Goal: Task Accomplishment & Management: Use online tool/utility

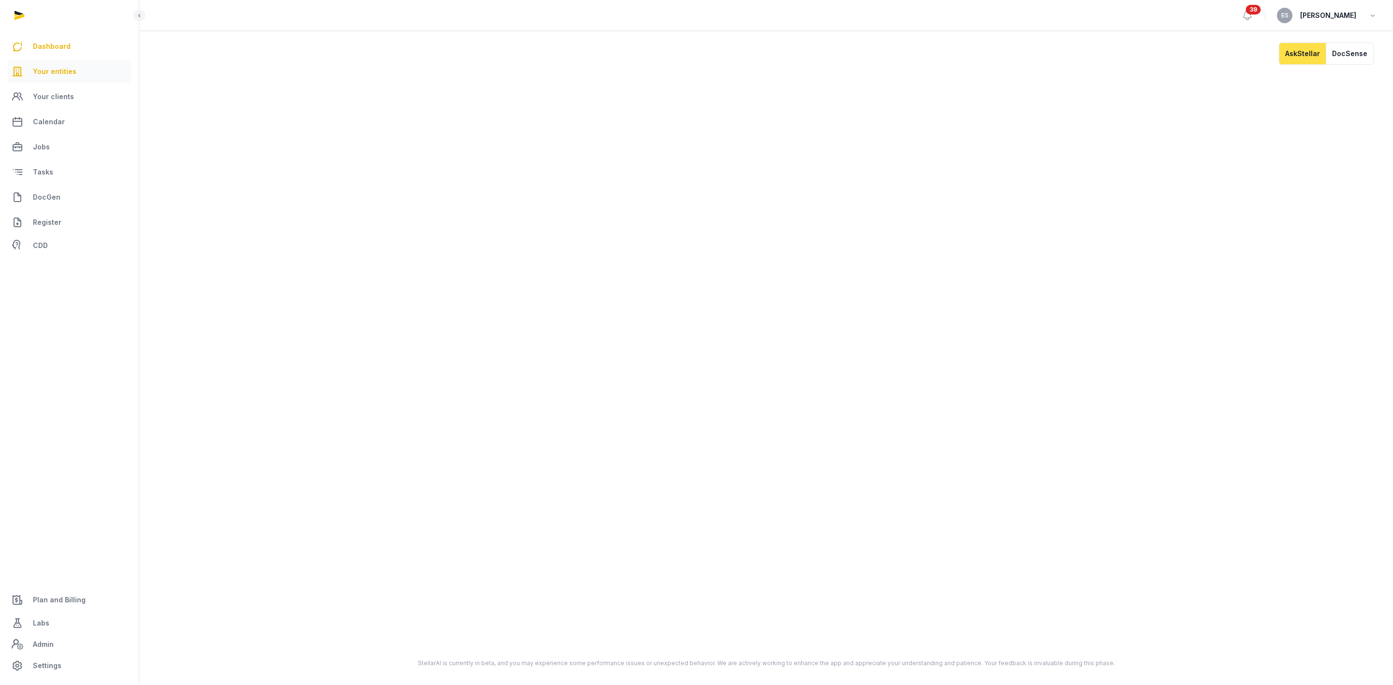
click at [64, 75] on span "Your entities" at bounding box center [55, 72] width 44 height 12
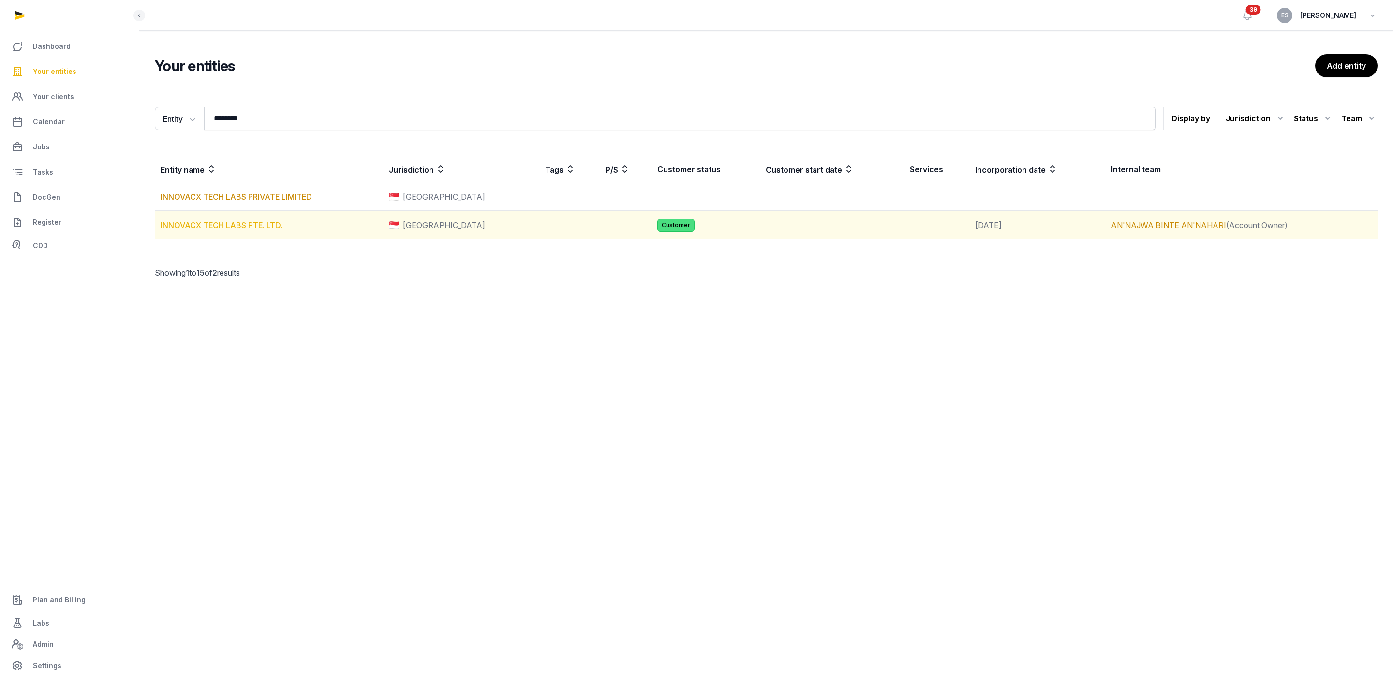
click at [279, 225] on link "INNOVACX TECH LABS PTE. LTD." at bounding box center [222, 226] width 122 height 10
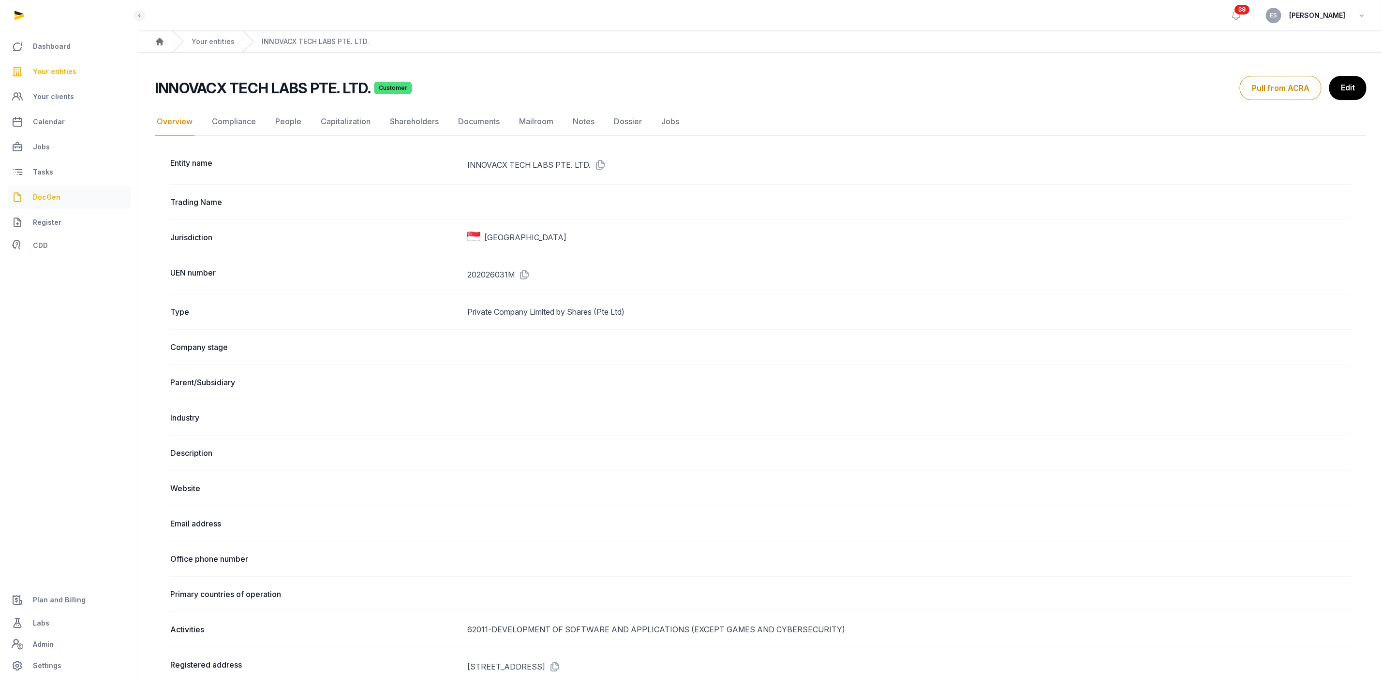
click at [89, 194] on link "DocGen" at bounding box center [69, 197] width 123 height 23
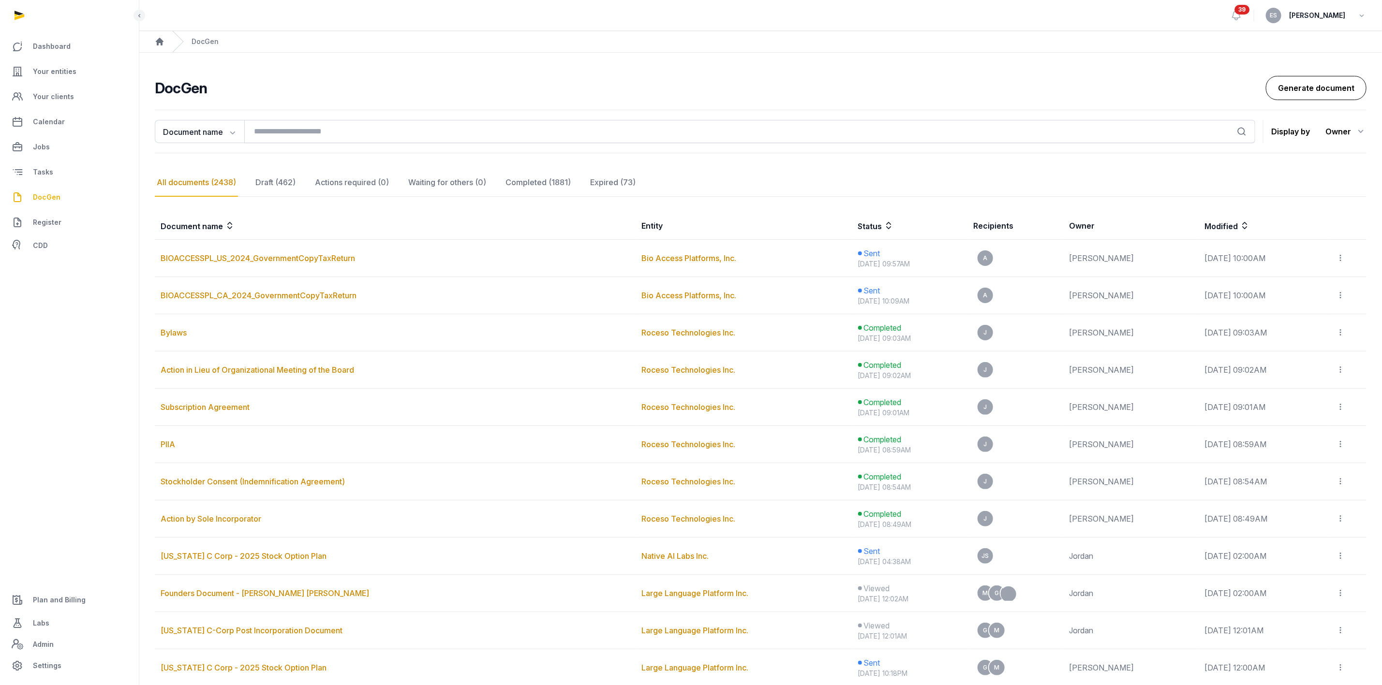
click at [1300, 81] on link "Generate document" at bounding box center [1316, 88] width 101 height 24
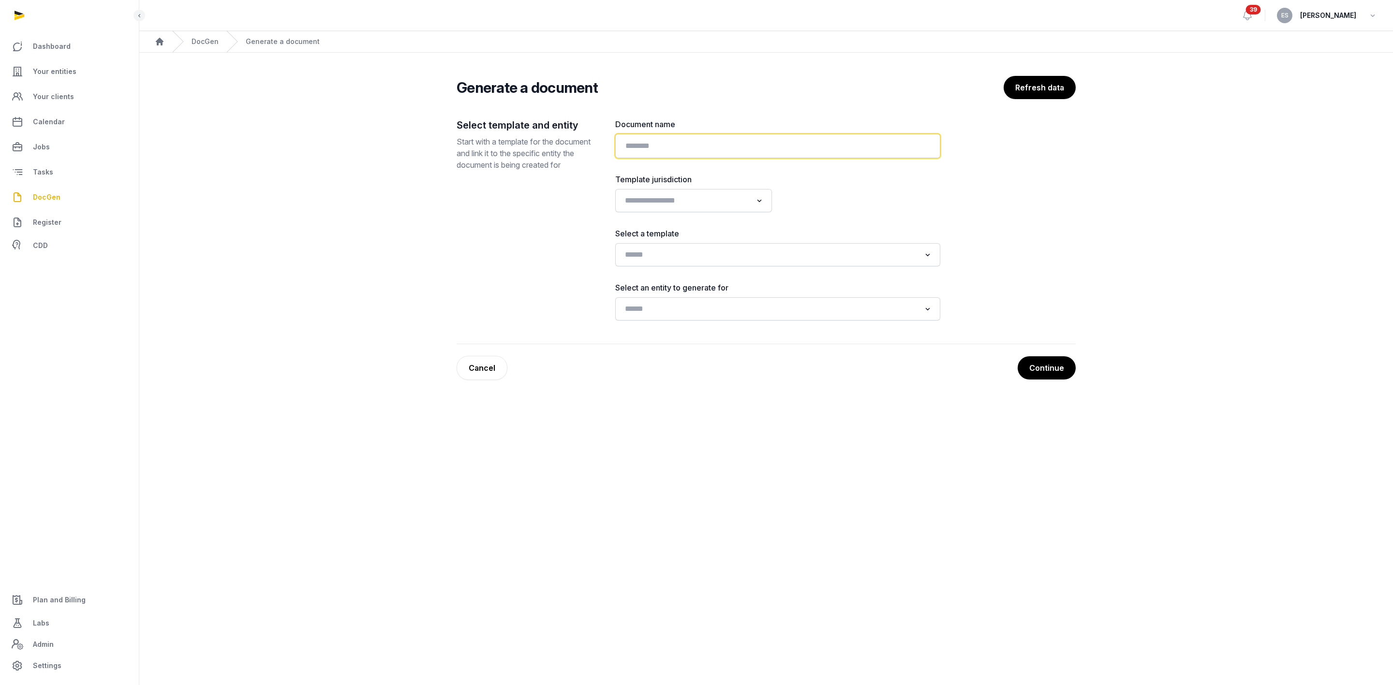
click at [757, 139] on input "text" at bounding box center [777, 146] width 325 height 24
click at [707, 147] on input "text" at bounding box center [777, 146] width 325 height 24
click at [657, 144] on input "**********" at bounding box center [777, 146] width 325 height 24
type input "**********"
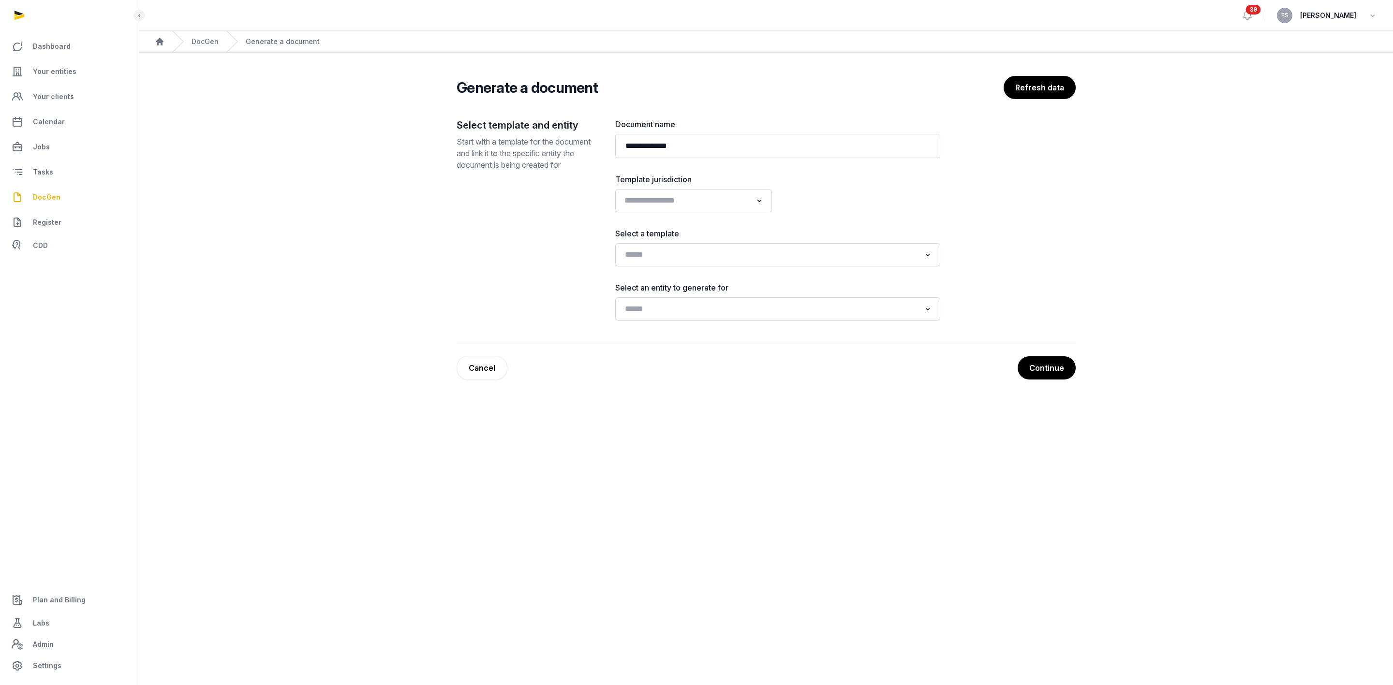
click at [697, 202] on input "Search for option" at bounding box center [686, 201] width 131 height 14
click at [660, 234] on li "[GEOGRAPHIC_DATA]" at bounding box center [694, 236] width 156 height 14
click at [522, 248] on div "Select template and entity Start with a template for the document and link it t…" at bounding box center [528, 247] width 143 height 256
click at [711, 267] on div "Loading..." at bounding box center [777, 254] width 325 height 23
click at [711, 264] on div "Loading..." at bounding box center [777, 254] width 315 height 17
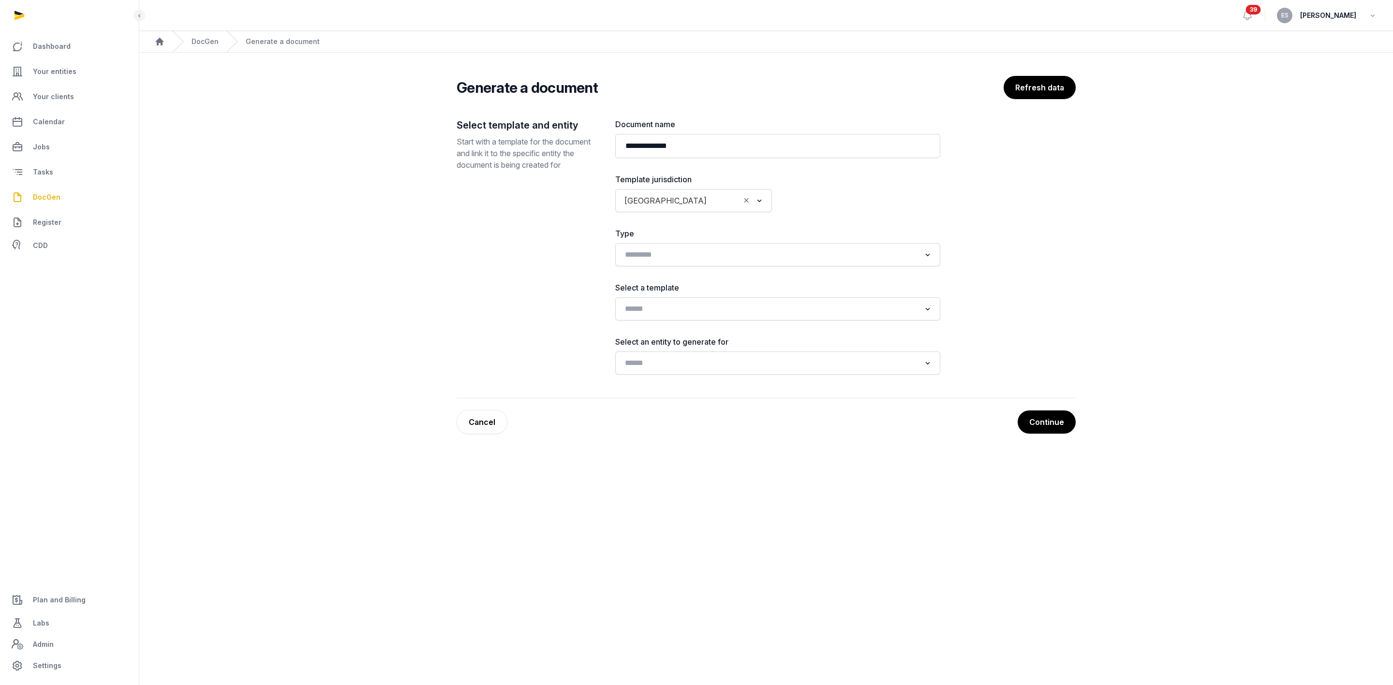
click at [473, 260] on div "Select template and entity Start with a template for the document and link it t…" at bounding box center [528, 247] width 143 height 256
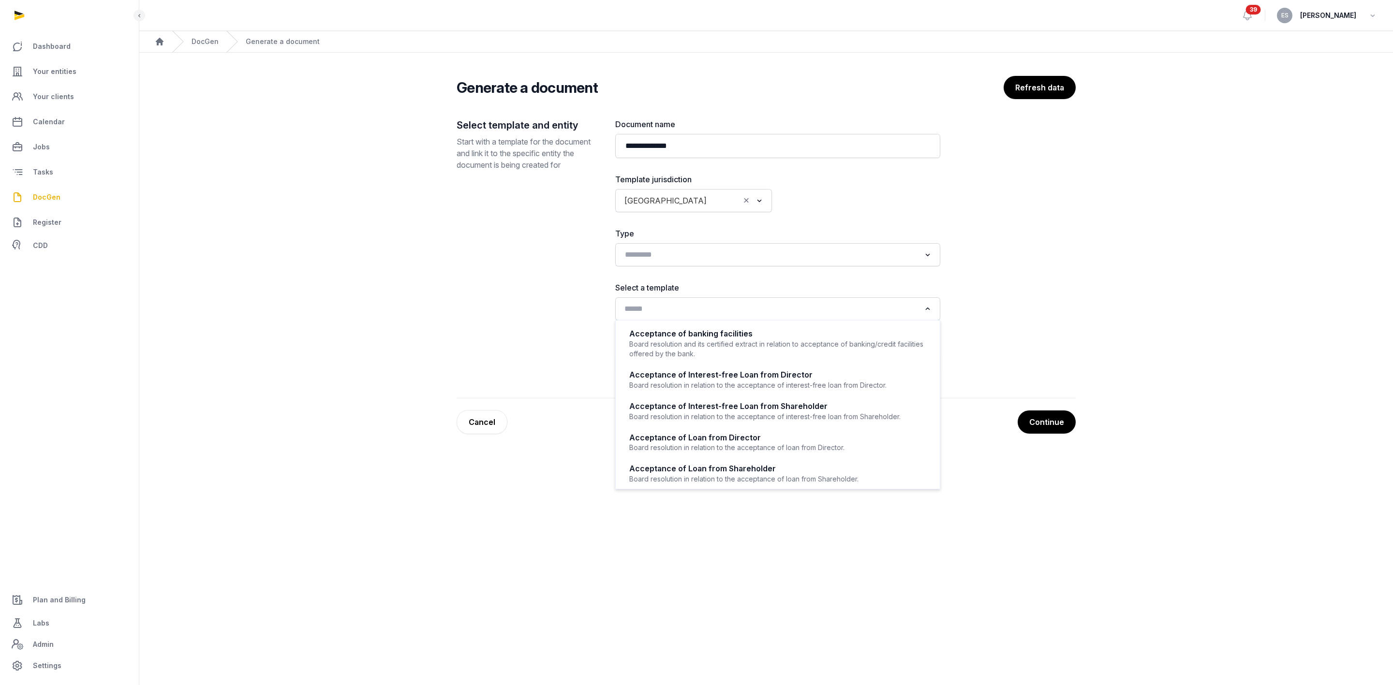
click at [710, 318] on div "Loading..." at bounding box center [777, 308] width 315 height 17
drag, startPoint x: 489, startPoint y: 300, endPoint x: 509, endPoint y: 308, distance: 21.6
click at [489, 300] on div "Select template and entity Start with a template for the document and link it t…" at bounding box center [528, 247] width 143 height 256
click at [660, 318] on div "Loading..." at bounding box center [777, 308] width 315 height 17
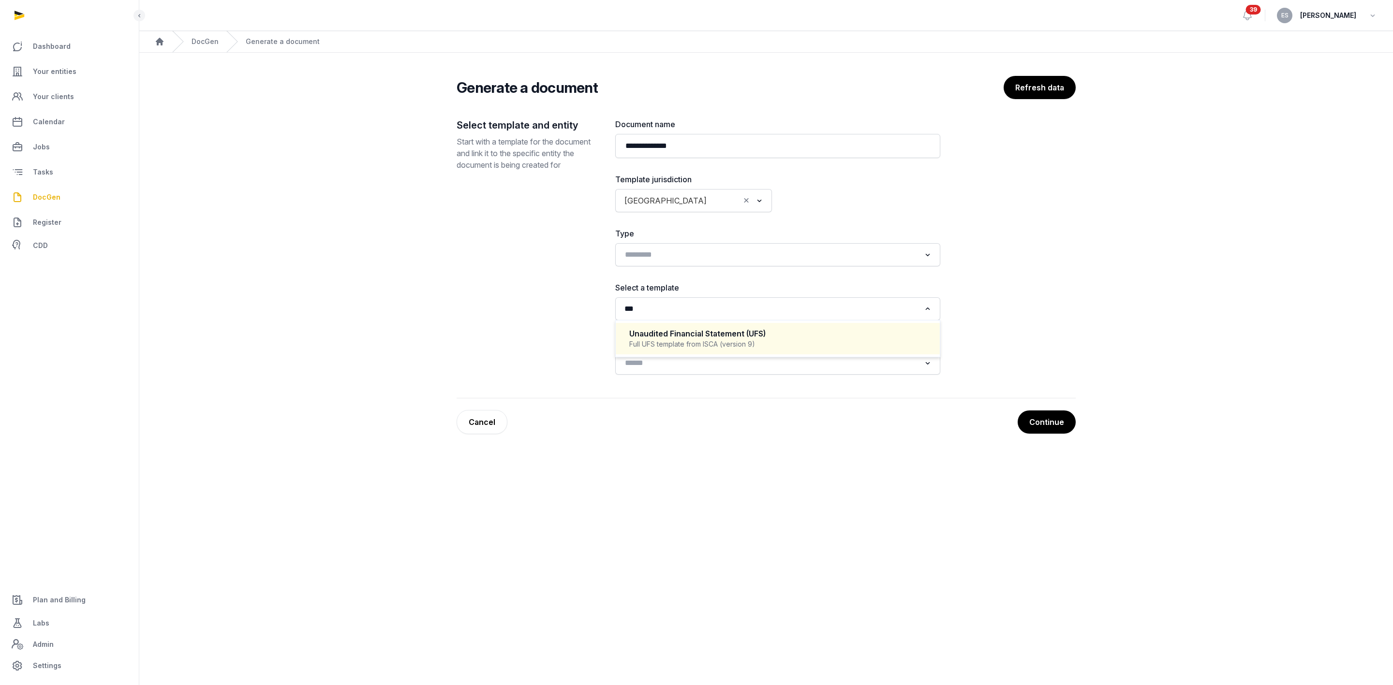
click at [670, 353] on div "Unaudited Financial Statement (UFS) Full UFS template from ISCA (version 9)" at bounding box center [777, 339] width 305 height 29
type input "***"
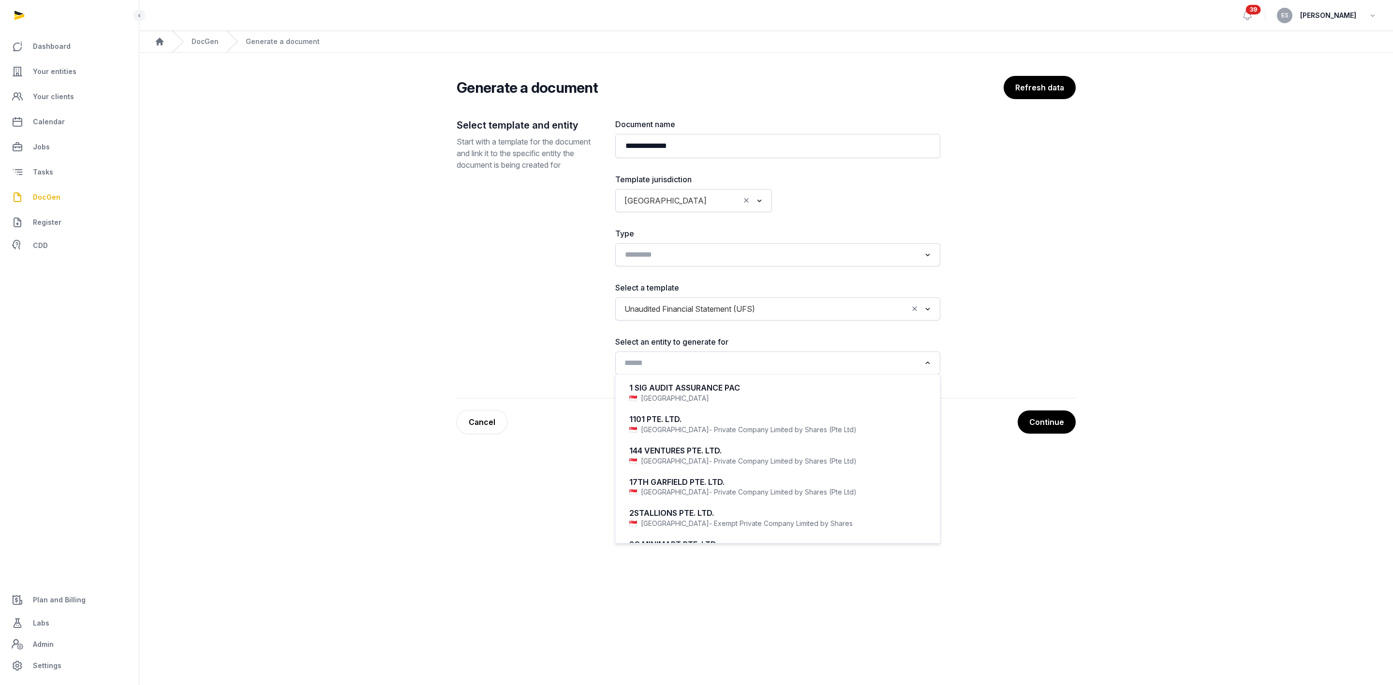
click at [652, 364] on input "Search for option" at bounding box center [770, 363] width 299 height 14
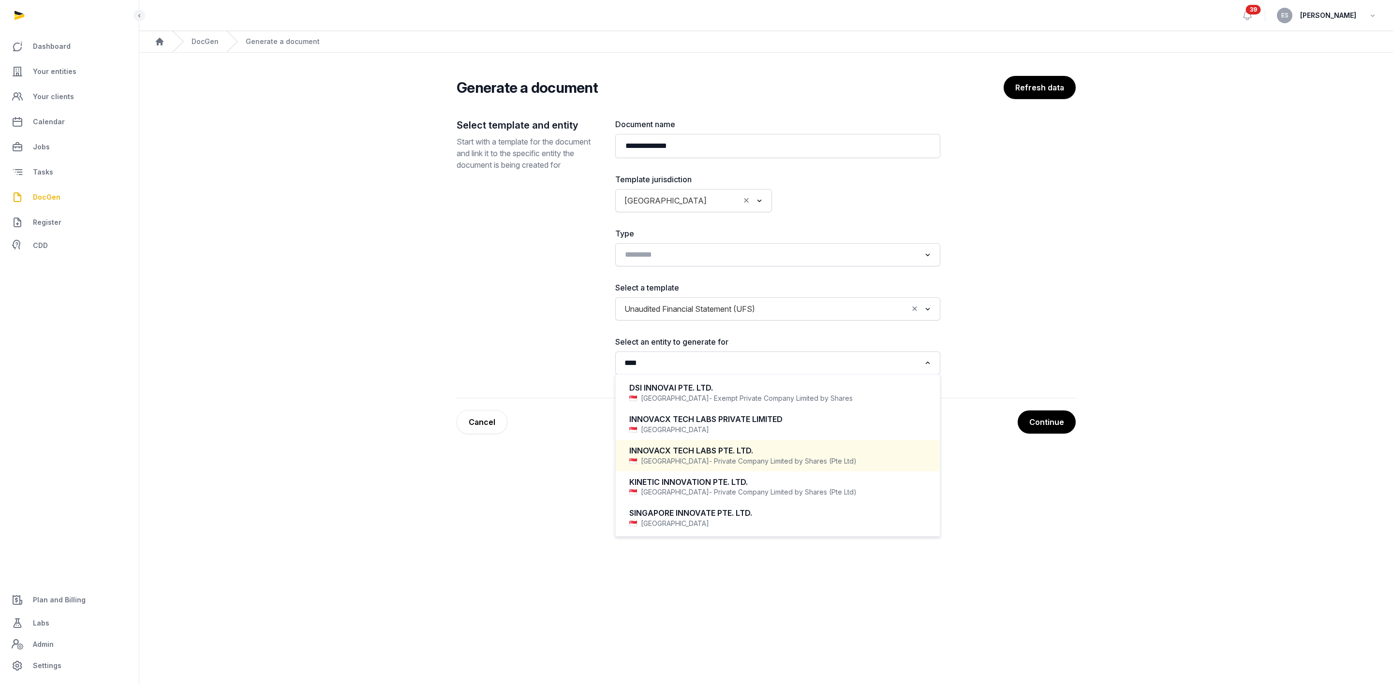
click at [662, 453] on div "INNOVACX TECH LABS PTE. LTD." at bounding box center [777, 450] width 297 height 11
type input "****"
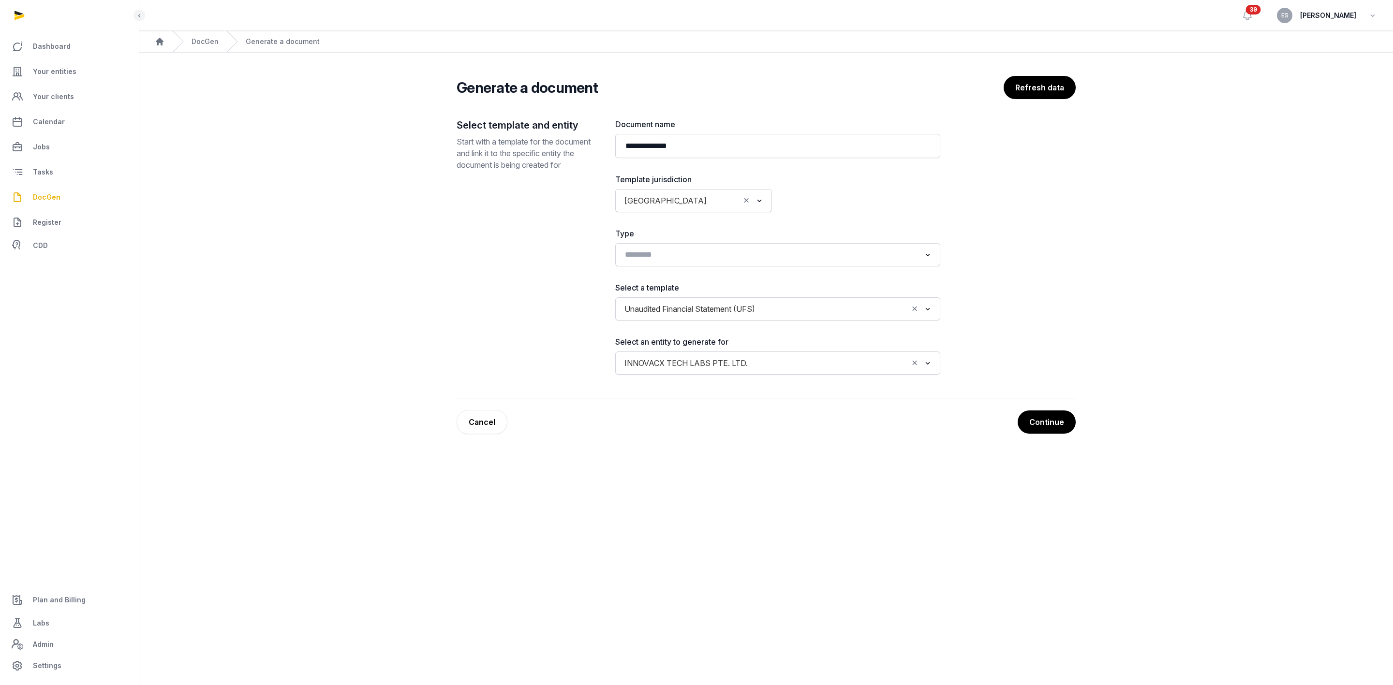
click at [683, 482] on main "**********" at bounding box center [696, 342] width 1393 height 685
click at [1039, 427] on button "Continue" at bounding box center [1046, 422] width 59 height 24
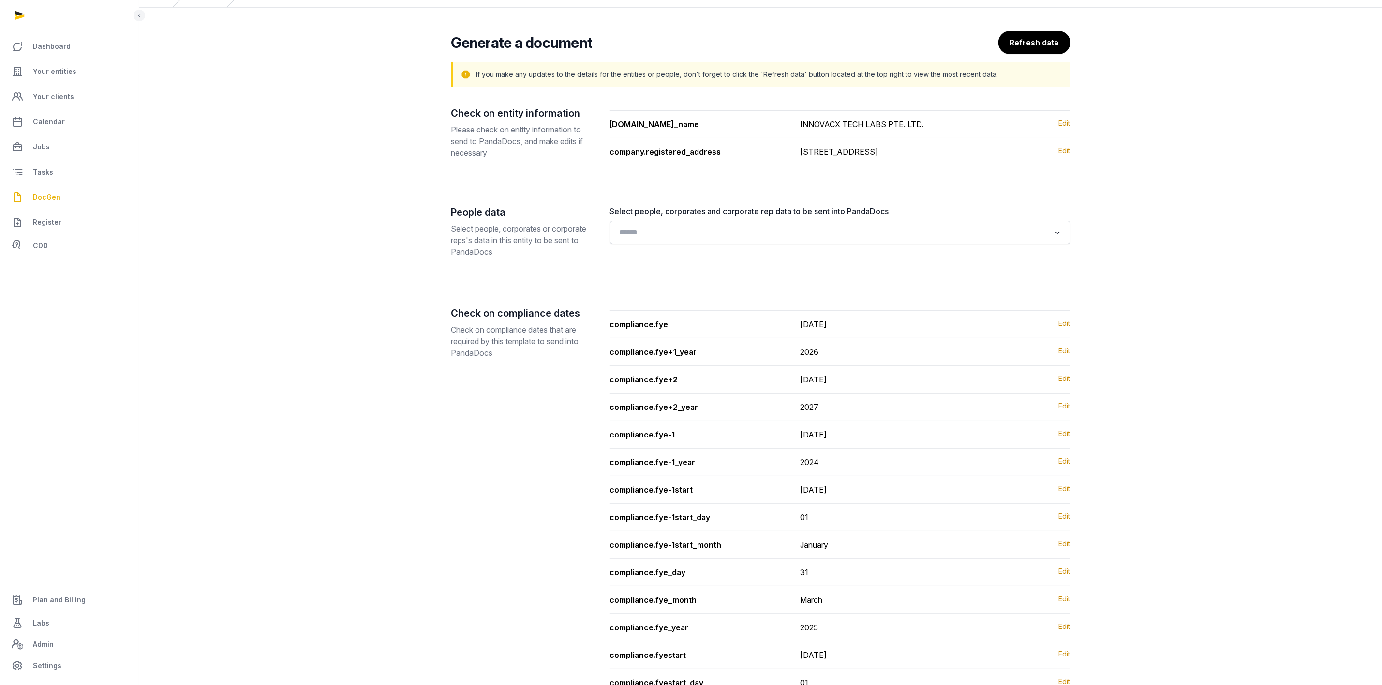
scroll to position [170, 0]
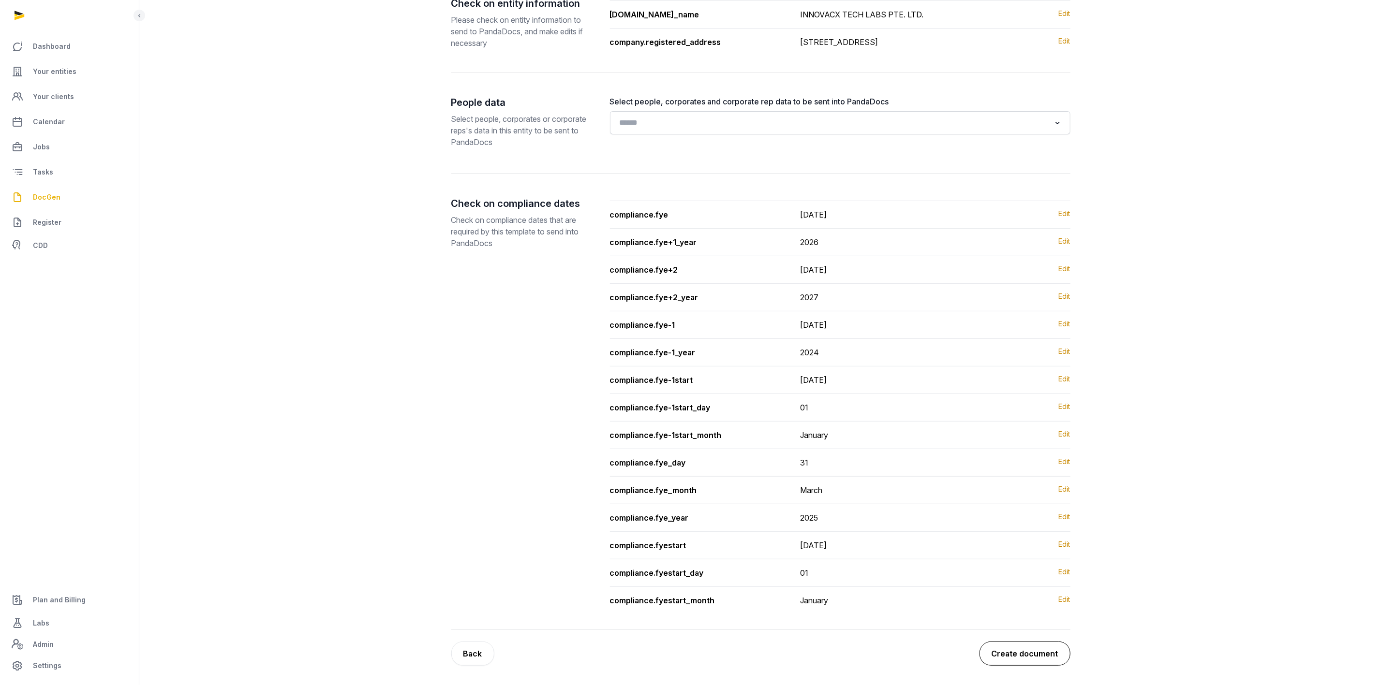
click at [1017, 649] on button "Create document" at bounding box center [1024, 654] width 91 height 24
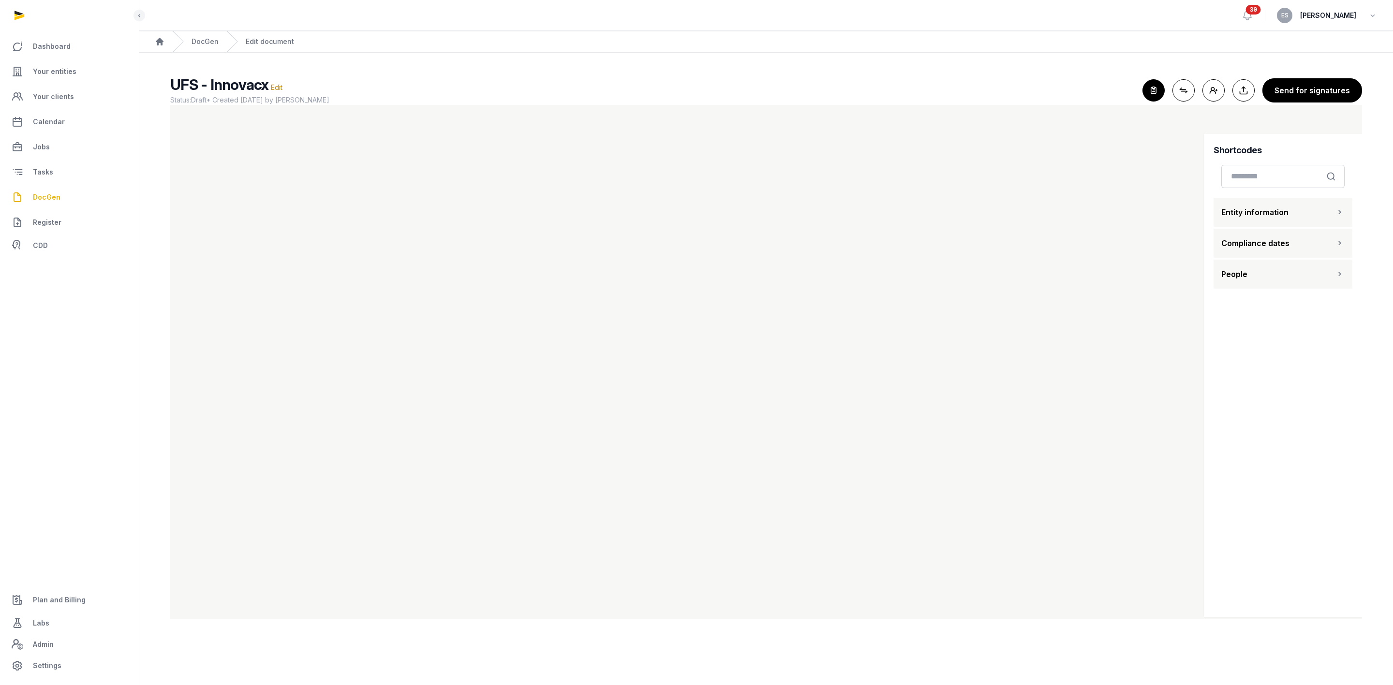
click at [1341, 278] on icon "button" at bounding box center [1340, 274] width 10 height 12
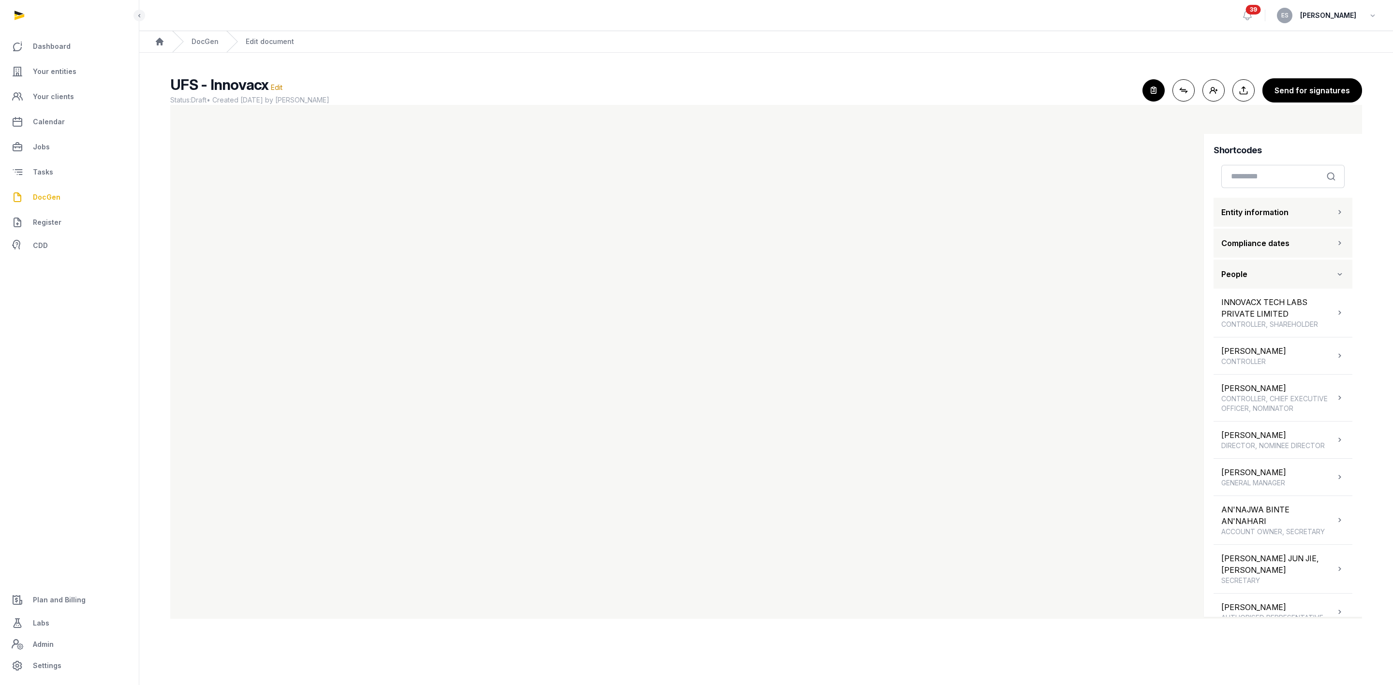
click at [1231, 143] on div "Shortcodes Search Entity information Compliance dates People INNOVACX TECH LABS…" at bounding box center [1283, 375] width 158 height 483
click at [1069, 83] on h2 "UFS - Innovacx Edit" at bounding box center [652, 84] width 964 height 17
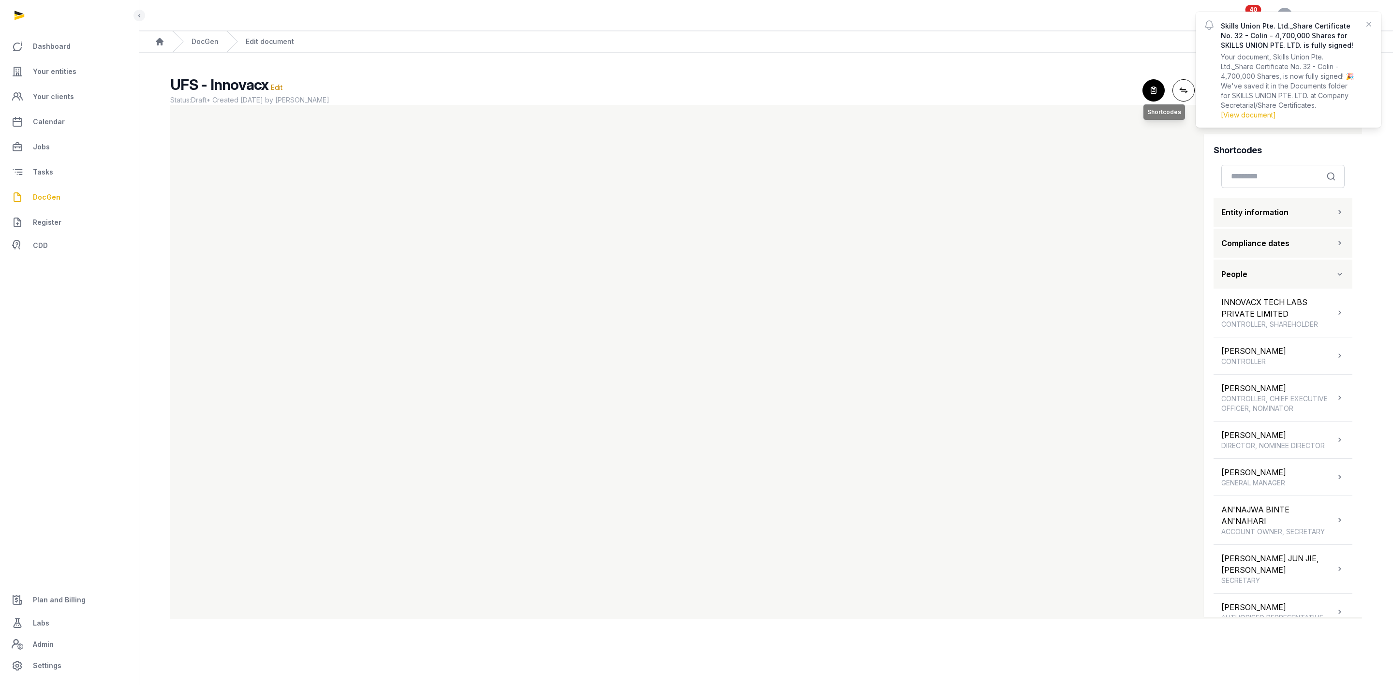
click at [1152, 90] on icon "button" at bounding box center [1153, 90] width 21 height 21
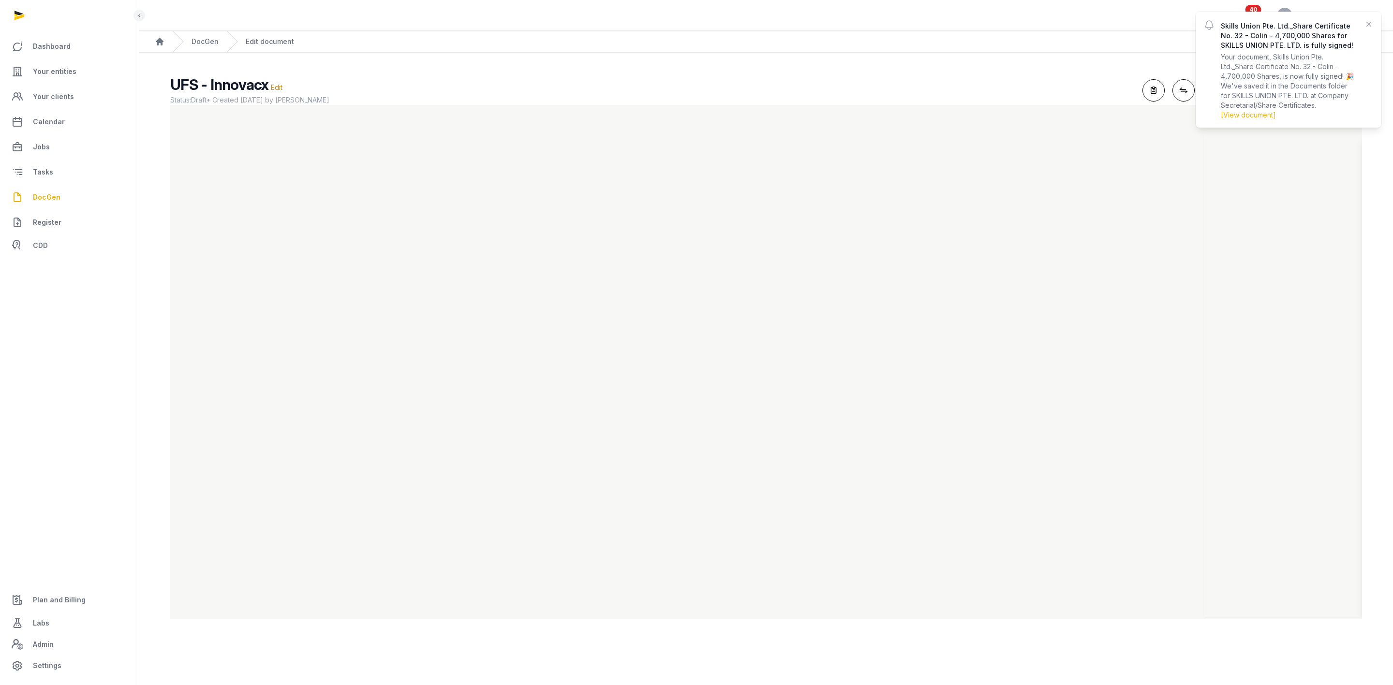
click at [1051, 77] on h2 "UFS - Innovacx Edit" at bounding box center [652, 84] width 964 height 17
click at [1364, 30] on div "Skills Union Pte. Ltd._Share Certificate No. 32 - Colin - 4,700,000 Shares for …" at bounding box center [1288, 69] width 170 height 101
click at [1365, 25] on icon "button" at bounding box center [1369, 24] width 10 height 10
